Goal: Task Accomplishment & Management: Use online tool/utility

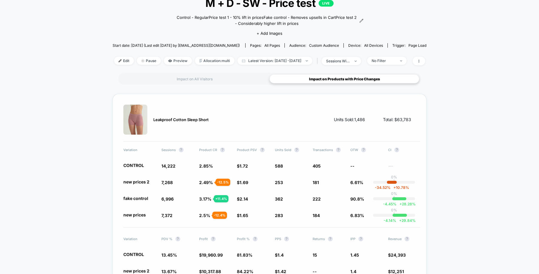
scroll to position [44, 0]
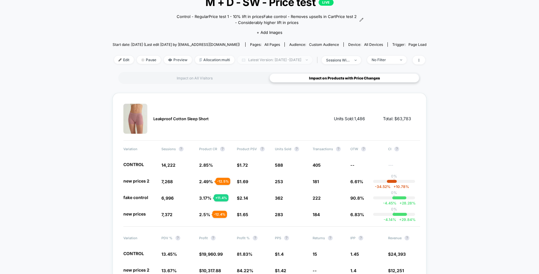
click at [255, 57] on span "Latest Version: Aug 27, 2025 - Oct 9, 2025" at bounding box center [274, 60] width 75 height 8
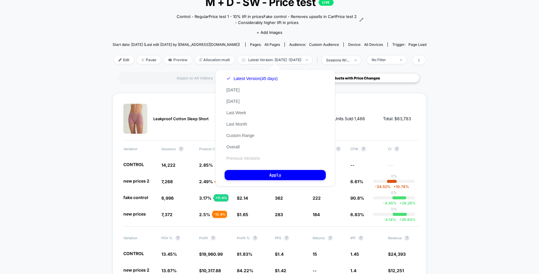
click at [257, 159] on button "Previous Versions" at bounding box center [242, 157] width 37 height 5
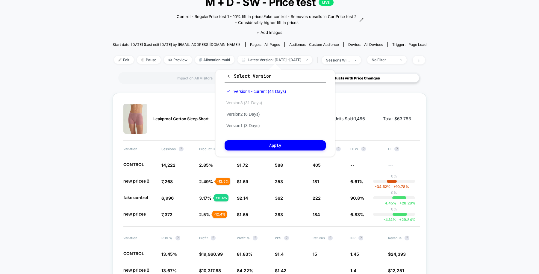
click at [257, 101] on button "Version 3 (31 Days)" at bounding box center [243, 102] width 39 height 5
click at [264, 145] on button "Apply" at bounding box center [274, 145] width 101 height 10
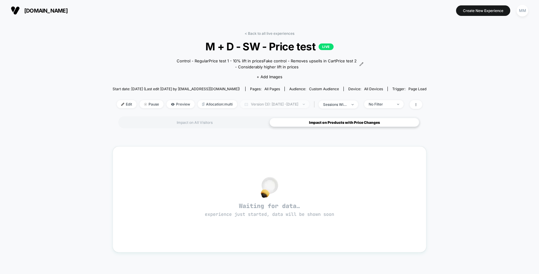
click at [259, 102] on span "Version (3): Jul 29, 2025 - Aug 28, 2025" at bounding box center [274, 104] width 69 height 8
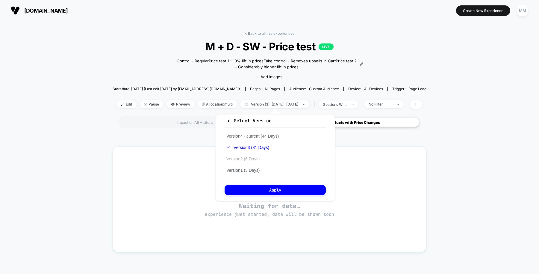
click at [251, 157] on button "Version 2 (6 Days)" at bounding box center [242, 158] width 37 height 5
click at [258, 136] on button "Version 4 - current (44 Days)" at bounding box center [252, 135] width 56 height 5
click at [273, 188] on button "Apply" at bounding box center [274, 190] width 101 height 10
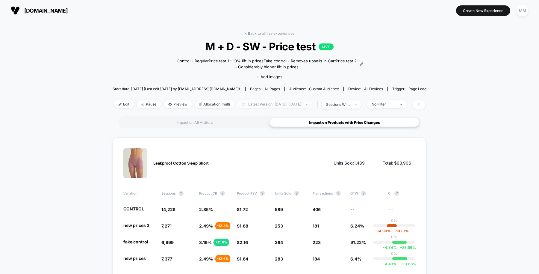
click at [264, 104] on span "Latest Version: Aug 27, 2025 - Oct 9, 2025" at bounding box center [274, 104] width 75 height 8
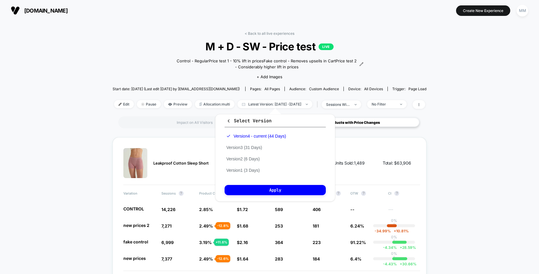
click at [284, 46] on span "M + D - SW - Price test LIVE" at bounding box center [269, 46] width 282 height 13
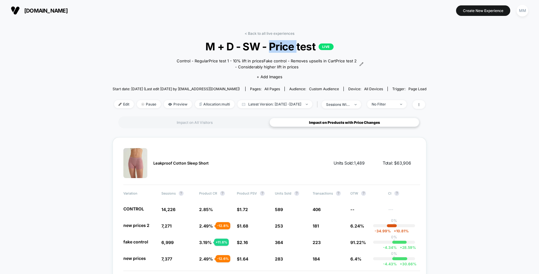
click at [284, 46] on span "M + D - SW - Price test LIVE" at bounding box center [269, 46] width 282 height 13
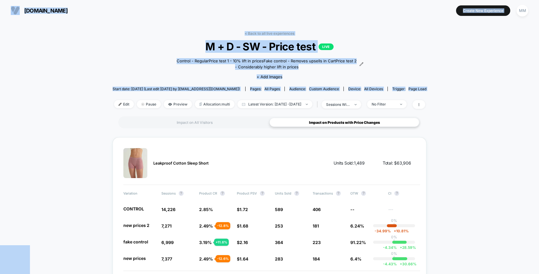
click at [284, 46] on span "M + D - SW - Price test LIVE" at bounding box center [269, 46] width 282 height 13
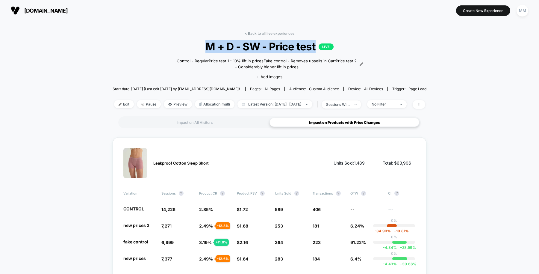
drag, startPoint x: 315, startPoint y: 45, endPoint x: 209, endPoint y: 45, distance: 106.0
click at [209, 45] on span "M + D - SW - Price test LIVE" at bounding box center [269, 46] width 282 height 13
copy span "M + D - SW - Price test"
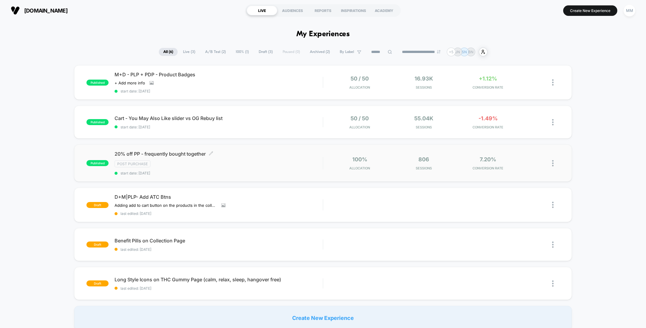
click at [241, 154] on span "20% off PP - frequently bought together Click to edit experience details" at bounding box center [219, 154] width 208 height 6
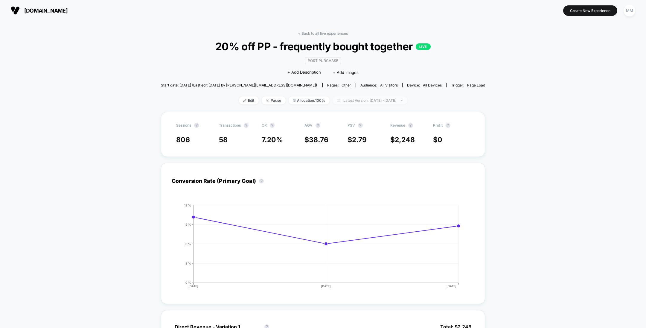
click at [374, 101] on span "Latest Version: Oct 8, 2025 - Oct 9, 2025" at bounding box center [370, 100] width 75 height 8
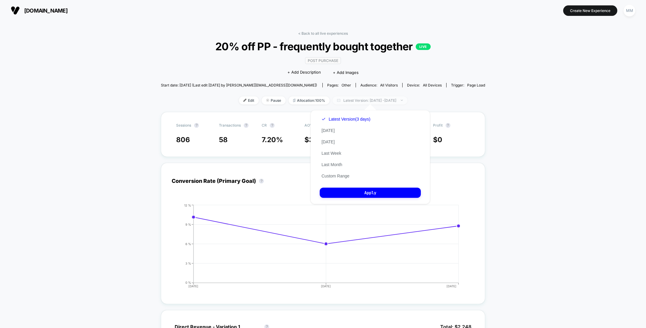
click at [374, 101] on span "Latest Version: Oct 8, 2025 - Oct 9, 2025" at bounding box center [370, 100] width 75 height 8
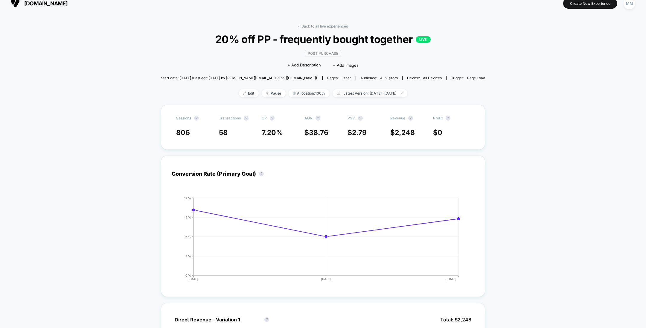
scroll to position [5, 0]
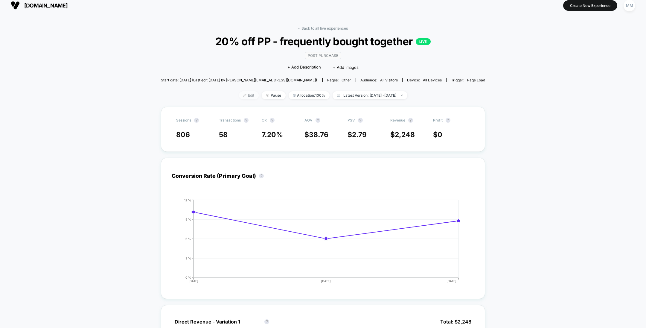
click at [239, 96] on span "Edit" at bounding box center [249, 95] width 20 height 8
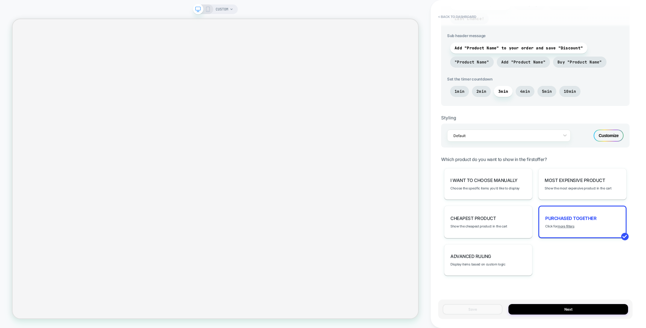
scroll to position [261, 0]
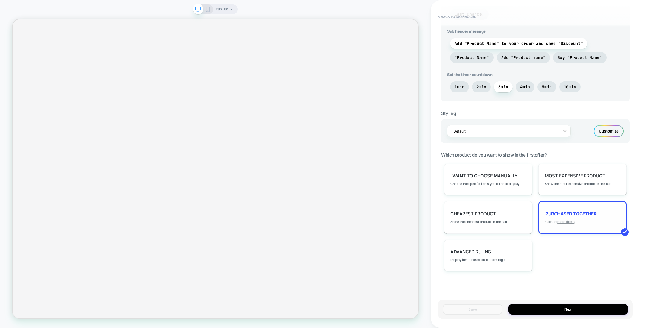
click at [567, 220] on u "more filters" at bounding box center [566, 222] width 17 height 4
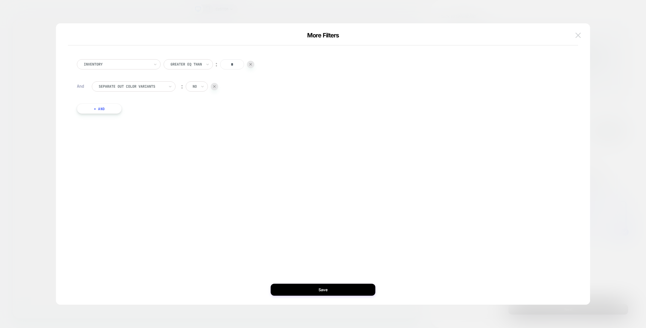
click at [577, 32] on button at bounding box center [578, 35] width 9 height 9
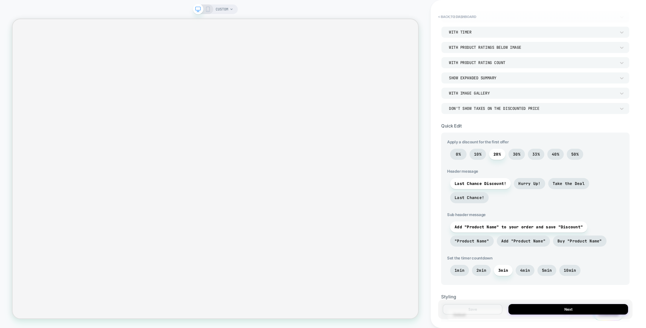
scroll to position [0, 0]
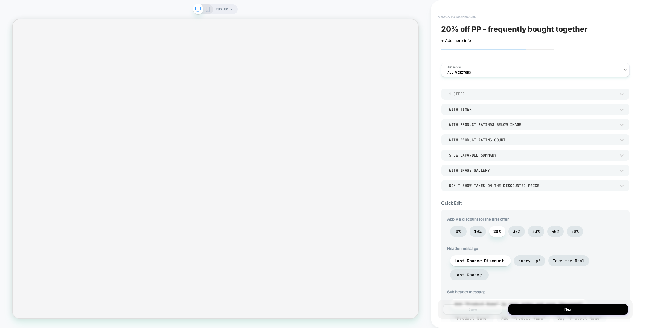
click at [465, 15] on button "< back to dashboard" at bounding box center [457, 17] width 44 height 10
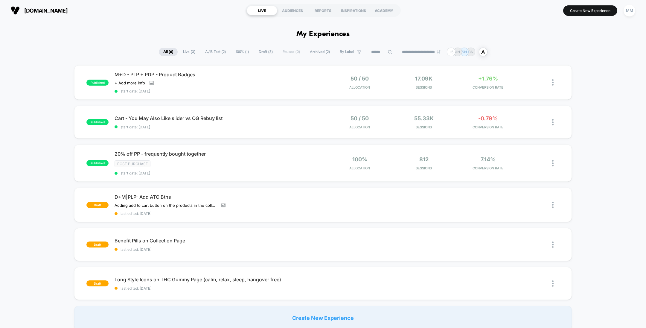
click at [465, 15] on section "Create New Experience MM" at bounding box center [534, 10] width 207 height 15
click at [555, 160] on div at bounding box center [556, 163] width 7 height 14
click at [531, 175] on div "Export Data" at bounding box center [523, 175] width 54 height 13
click at [258, 154] on span "20% off PP - frequently bought together Click to edit experience details" at bounding box center [219, 154] width 208 height 6
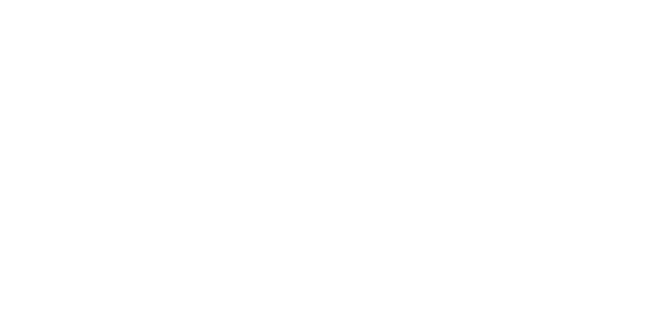
click at [274, 2] on html at bounding box center [323, 1] width 646 height 2
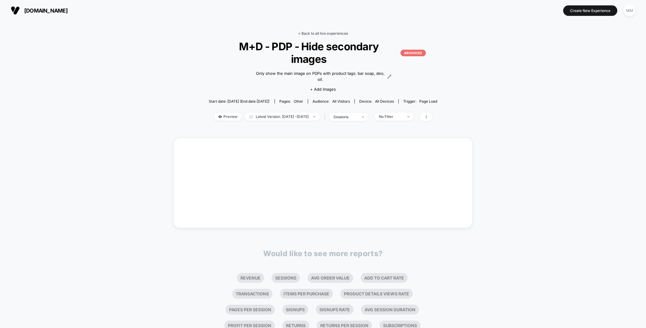
click at [329, 35] on link "< Back to all live experiences" at bounding box center [323, 33] width 50 height 4
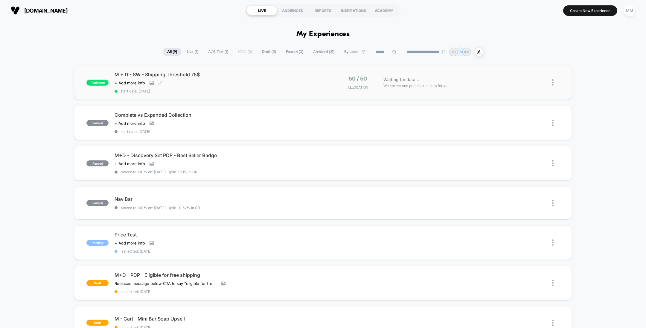
click at [224, 84] on div "Click to view images Click to edit experience details + Add more info" at bounding box center [188, 83] width 146 height 5
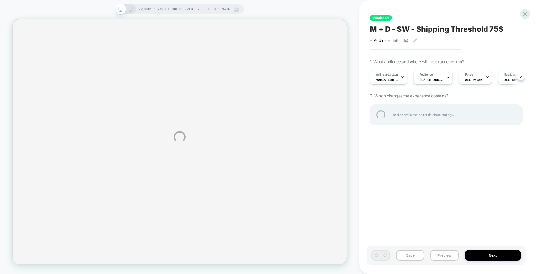
click at [401, 78] on div "PRODUCT: Ramble Solid Fragrance PRODUCT: Ramble Solid Fragrance Theme: MAIN Pub…" at bounding box center [269, 137] width 539 height 274
